Goal: Task Accomplishment & Management: Manage account settings

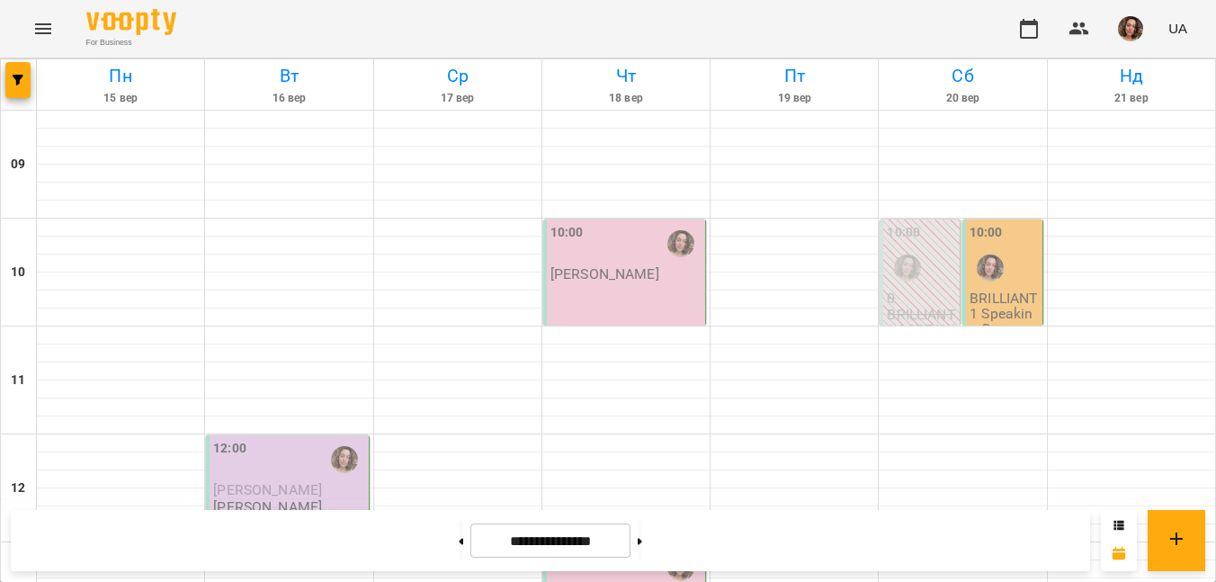
scroll to position [494, 0]
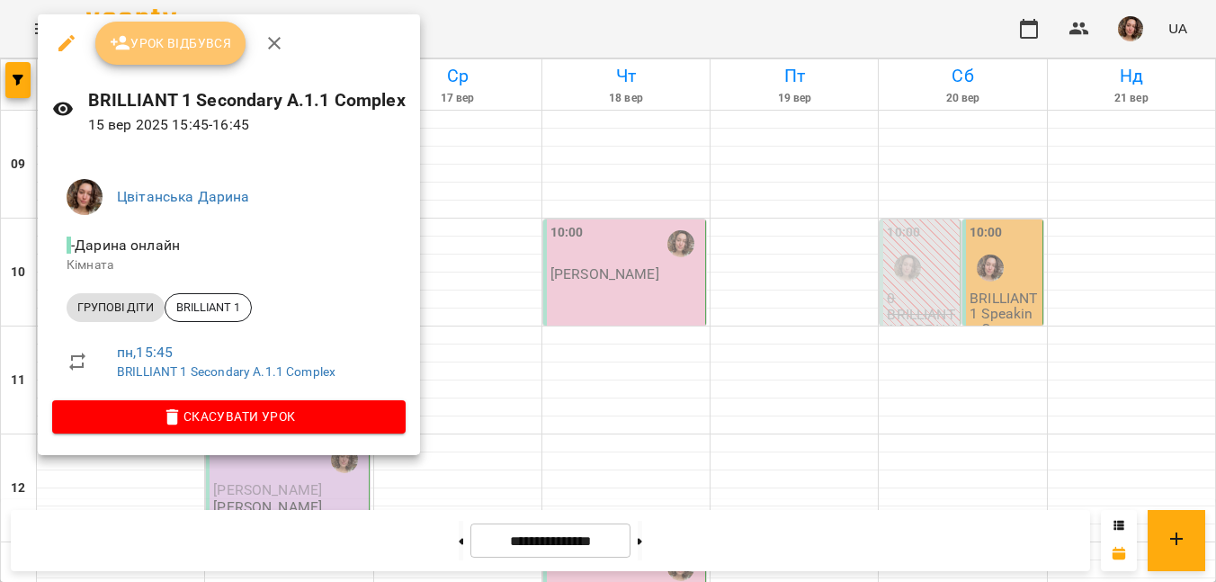
click at [220, 50] on span "Урок відбувся" at bounding box center [171, 43] width 122 height 22
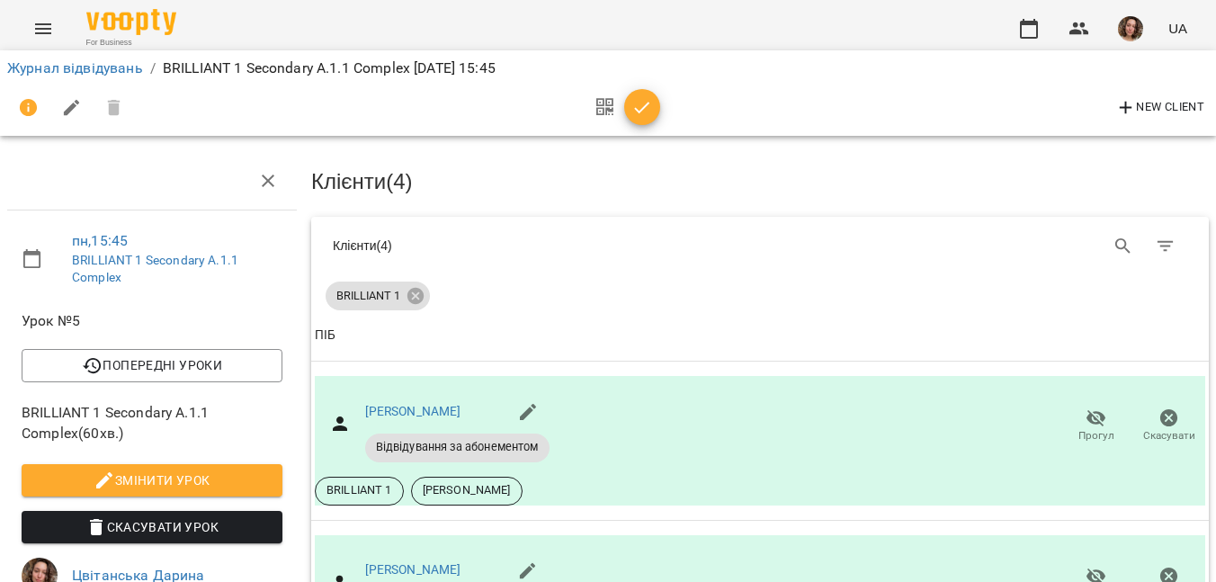
scroll to position [265, 0]
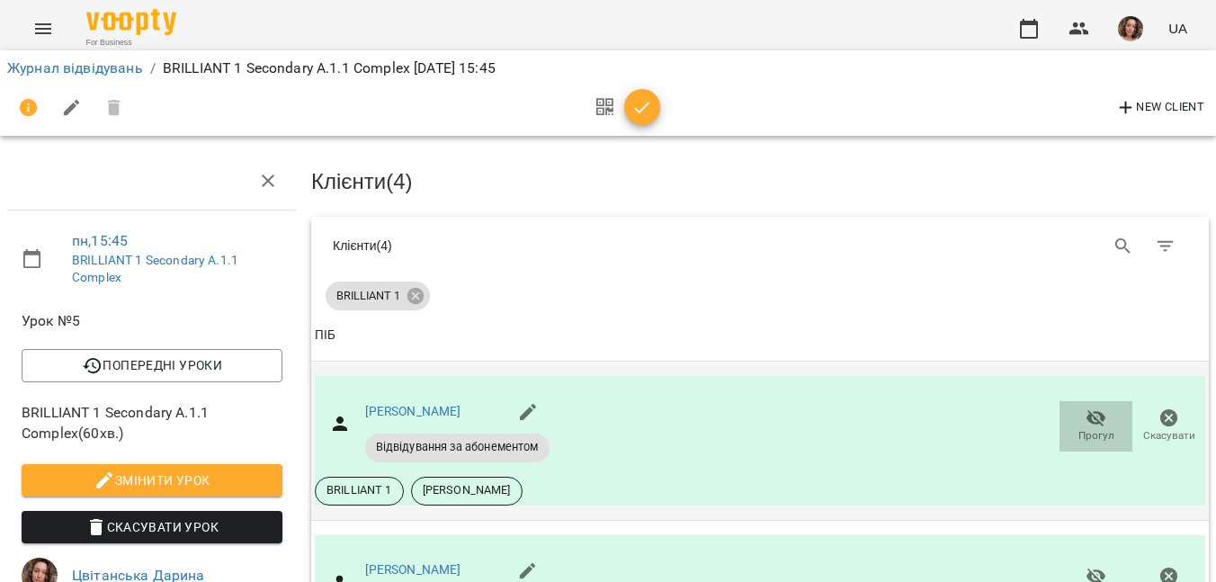
click at [1100, 428] on span "Прогул" at bounding box center [1096, 435] width 36 height 15
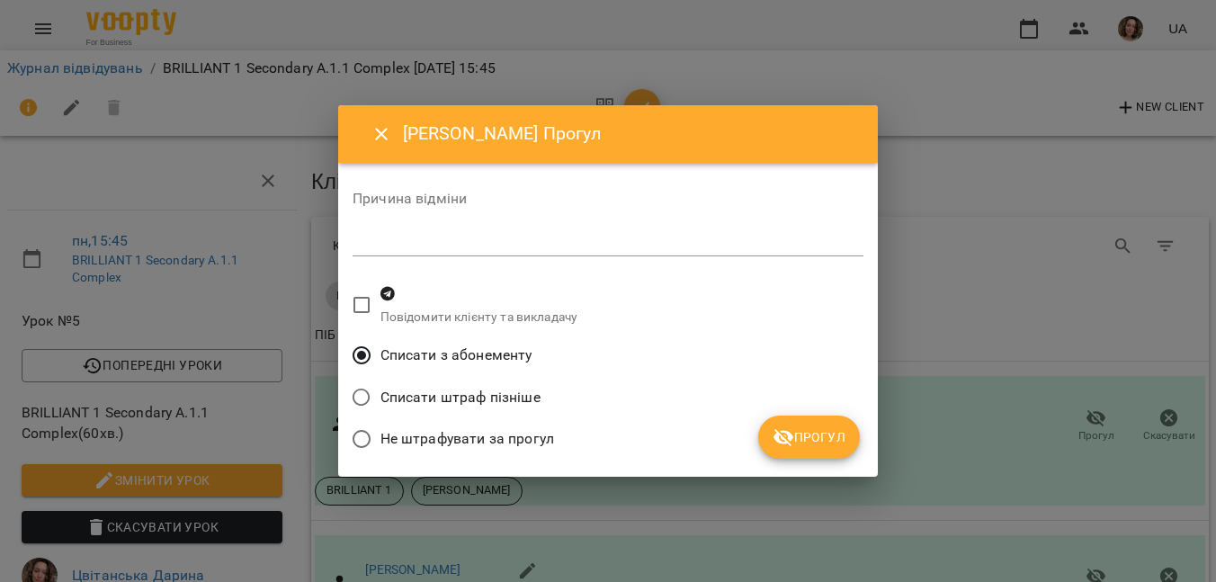
click at [817, 432] on span "Прогул" at bounding box center [808, 437] width 73 height 22
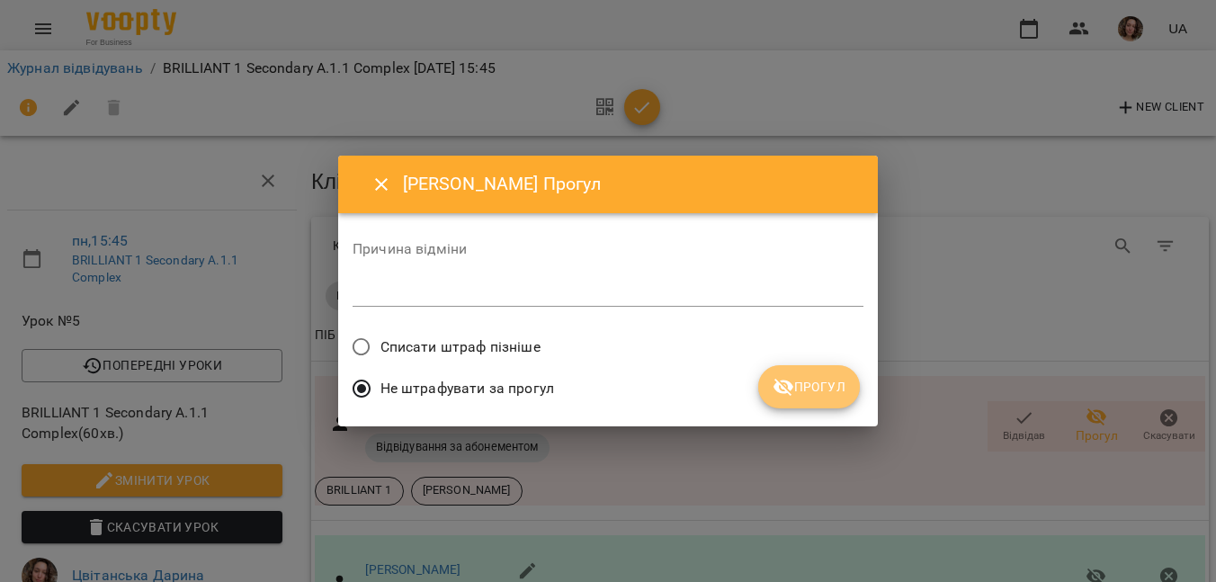
click at [824, 387] on span "Прогул" at bounding box center [808, 387] width 73 height 22
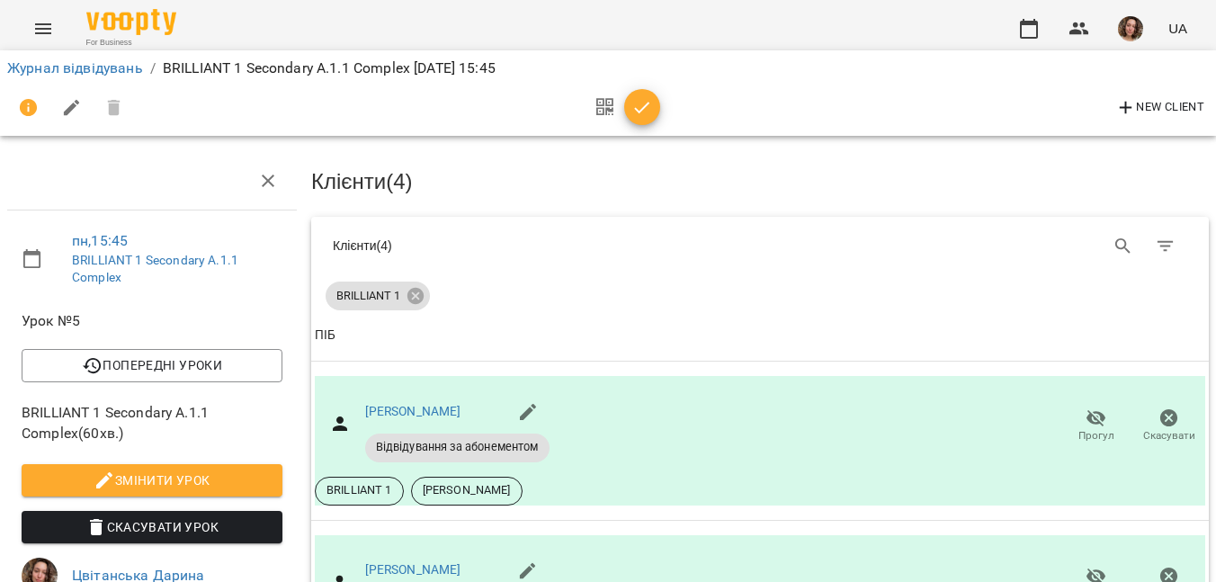
click at [640, 115] on icon "button" at bounding box center [642, 108] width 22 height 22
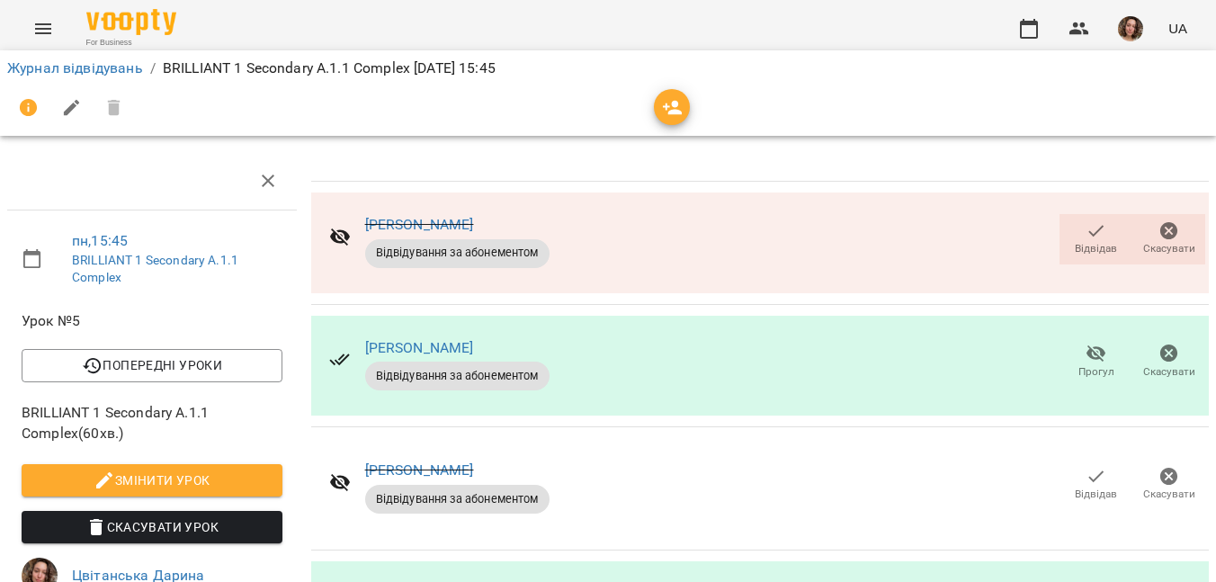
scroll to position [0, 0]
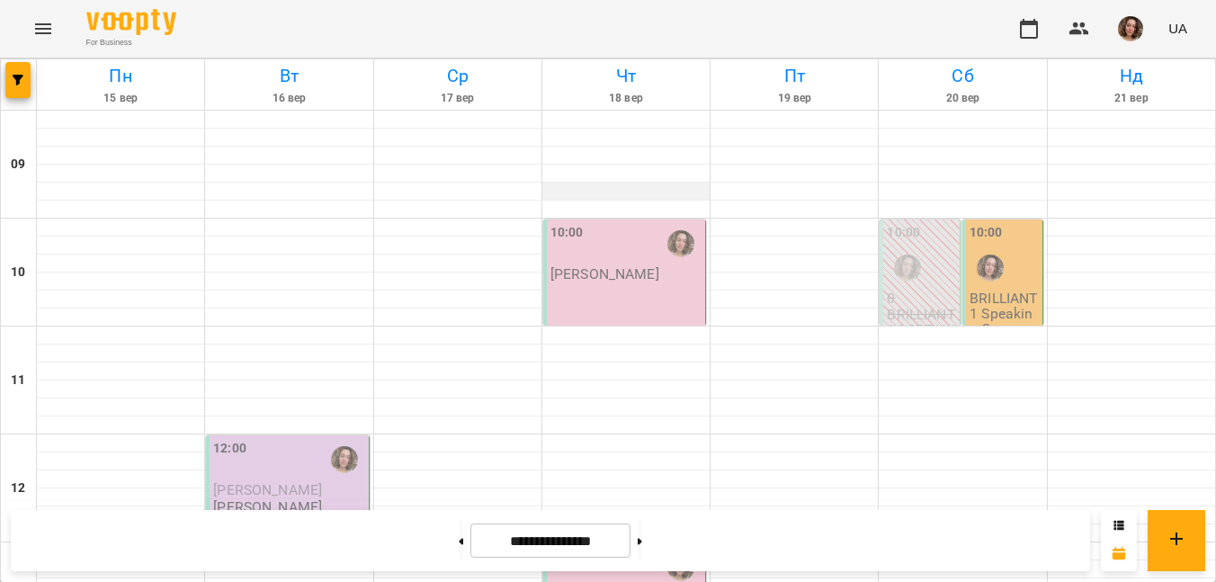
scroll to position [640, 0]
